Goal: Information Seeking & Learning: Learn about a topic

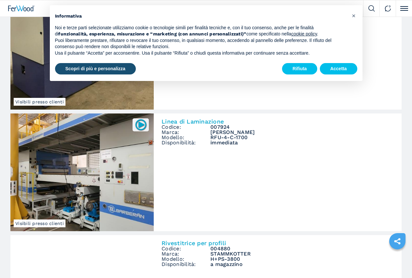
scroll to position [195, 0]
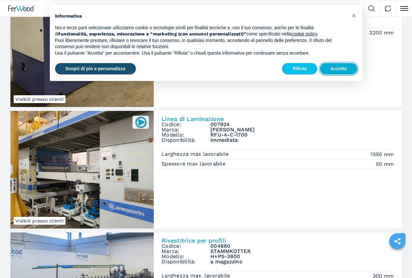
click at [328, 67] on button "Accetta" at bounding box center [338, 69] width 37 height 12
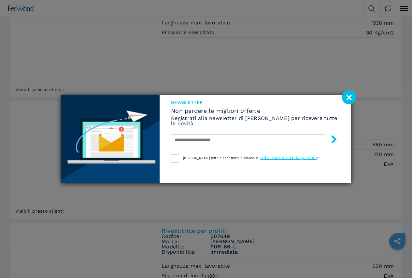
scroll to position [749, 0]
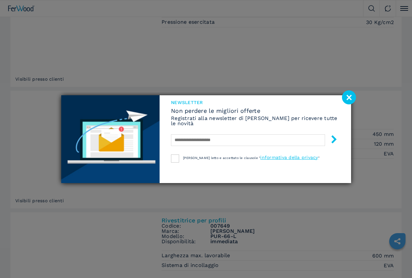
click at [347, 97] on image at bounding box center [349, 98] width 14 height 14
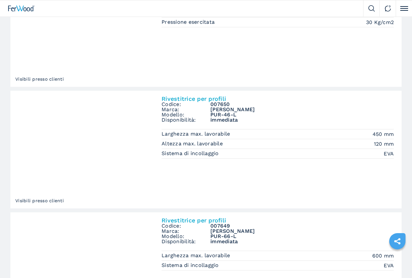
click at [0, 0] on img at bounding box center [0, 0] width 0 height 0
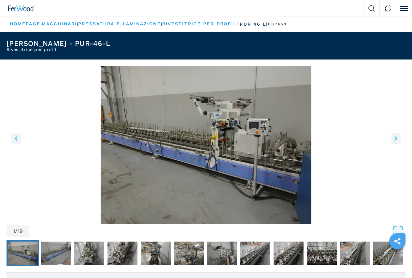
click at [394, 141] on icon "right-button" at bounding box center [395, 138] width 3 height 5
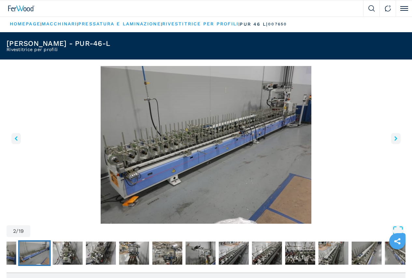
click at [394, 141] on icon "right-button" at bounding box center [395, 138] width 3 height 5
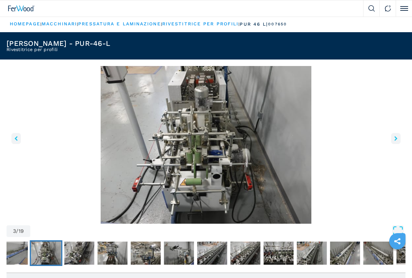
click at [394, 141] on icon "right-button" at bounding box center [395, 138] width 3 height 5
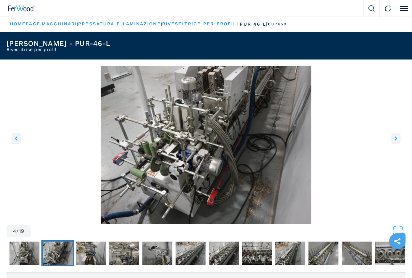
click at [394, 141] on icon "right-button" at bounding box center [395, 138] width 3 height 5
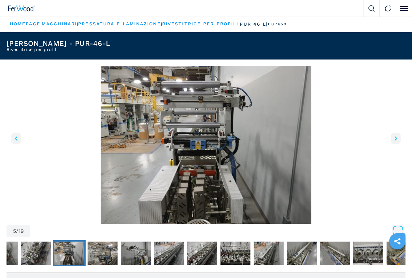
click at [394, 141] on icon "right-button" at bounding box center [395, 138] width 3 height 5
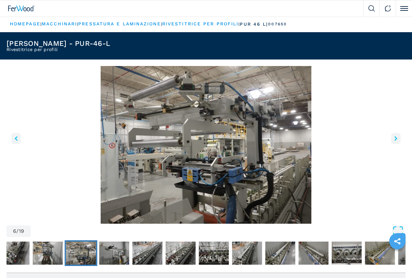
click at [394, 141] on icon "right-button" at bounding box center [395, 138] width 3 height 5
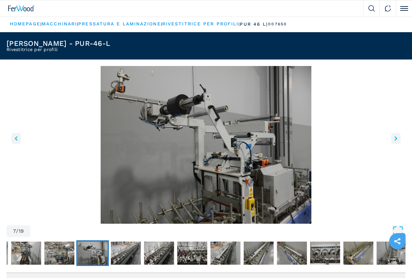
click at [394, 141] on icon "right-button" at bounding box center [395, 138] width 3 height 5
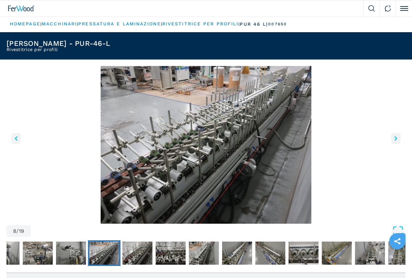
click at [394, 141] on icon "right-button" at bounding box center [395, 138] width 3 height 5
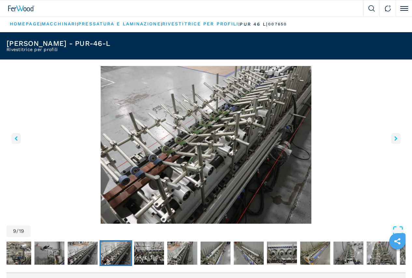
click at [394, 141] on icon "right-button" at bounding box center [395, 138] width 3 height 5
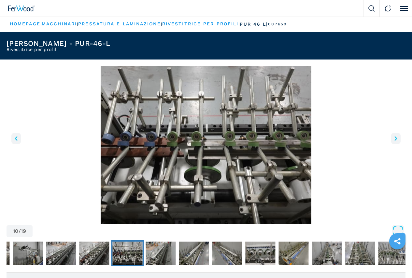
click at [394, 141] on icon "right-button" at bounding box center [395, 138] width 3 height 5
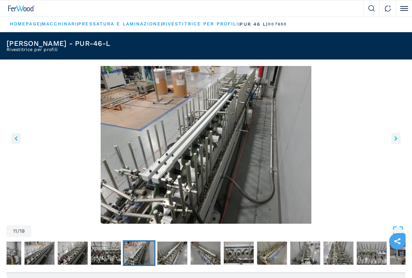
click at [394, 141] on icon "right-button" at bounding box center [395, 138] width 3 height 5
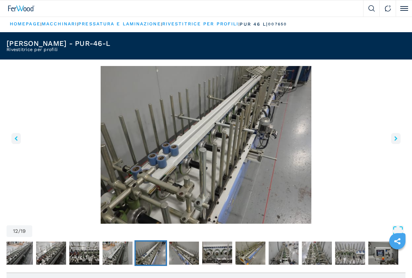
click at [394, 141] on icon "right-button" at bounding box center [395, 138] width 3 height 5
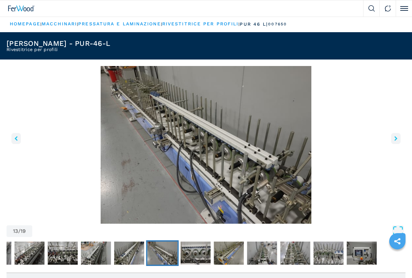
click at [394, 141] on icon "right-button" at bounding box center [395, 138] width 3 height 5
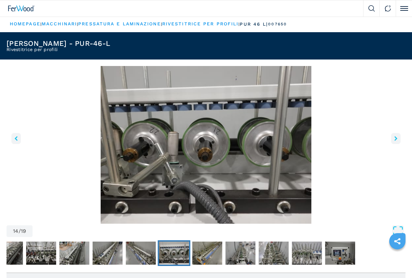
click at [394, 141] on icon "right-button" at bounding box center [395, 138] width 3 height 5
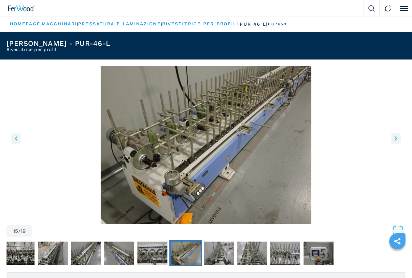
click at [394, 141] on icon "right-button" at bounding box center [395, 138] width 3 height 5
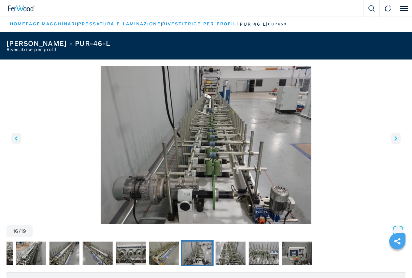
click at [394, 141] on icon "right-button" at bounding box center [395, 138] width 3 height 5
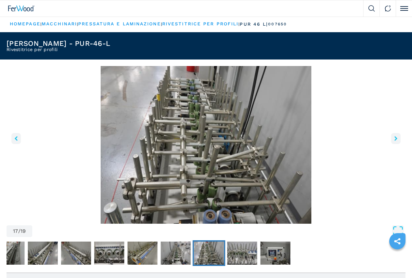
click at [394, 141] on icon "right-button" at bounding box center [395, 138] width 3 height 5
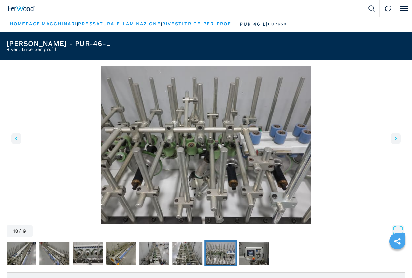
click at [394, 141] on icon "right-button" at bounding box center [395, 138] width 3 height 5
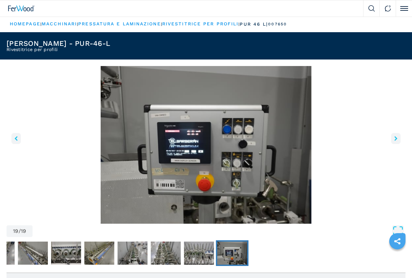
click at [394, 141] on icon "right-button" at bounding box center [395, 138] width 3 height 5
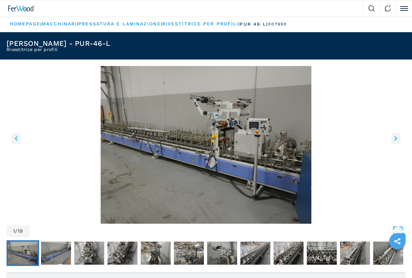
select select "**********"
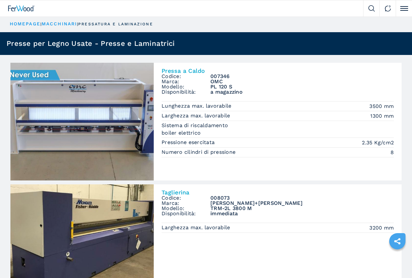
click at [0, 0] on img at bounding box center [0, 0] width 0 height 0
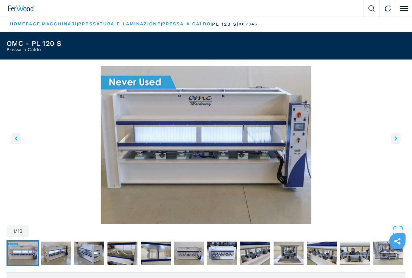
click at [394, 141] on icon "right-button" at bounding box center [395, 138] width 3 height 5
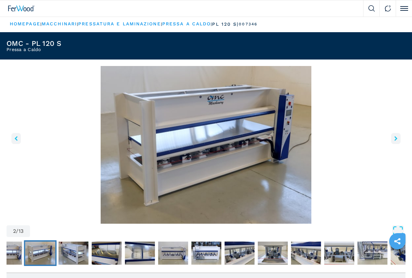
click at [394, 141] on icon "right-button" at bounding box center [395, 138] width 3 height 5
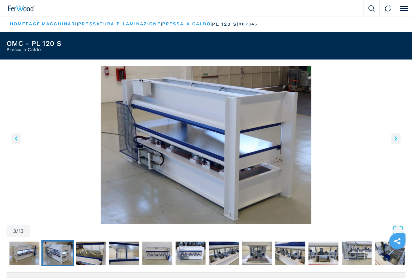
click at [394, 141] on icon "right-button" at bounding box center [395, 138] width 3 height 5
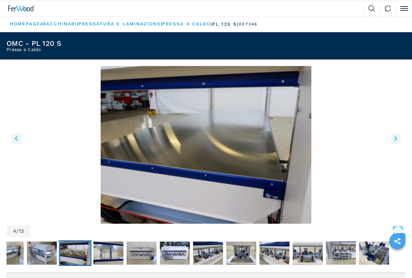
click at [394, 141] on icon "right-button" at bounding box center [395, 138] width 3 height 5
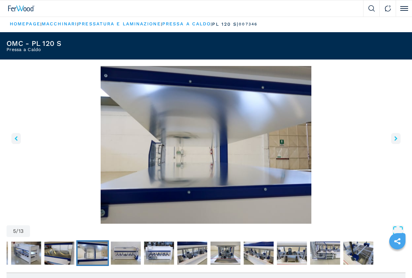
click at [394, 141] on icon "right-button" at bounding box center [395, 138] width 3 height 5
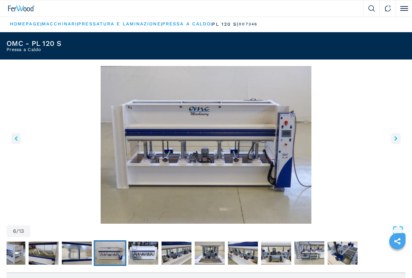
click at [394, 141] on icon "right-button" at bounding box center [395, 138] width 3 height 5
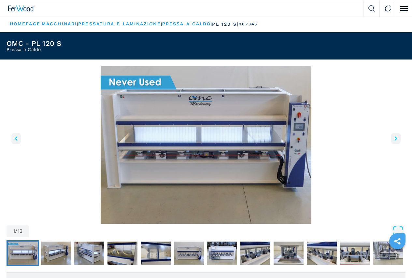
select select "**********"
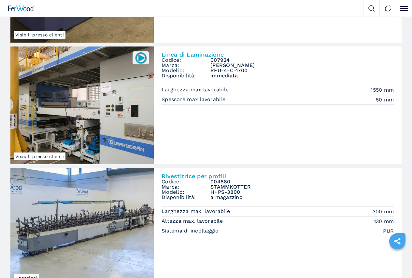
scroll to position [260, 0]
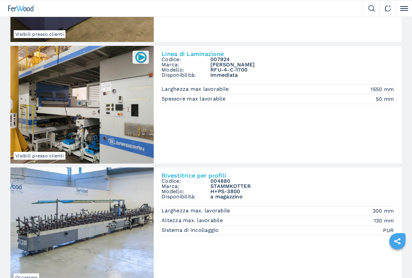
click at [0, 0] on img at bounding box center [0, 0] width 0 height 0
